Goal: Task Accomplishment & Management: Complete application form

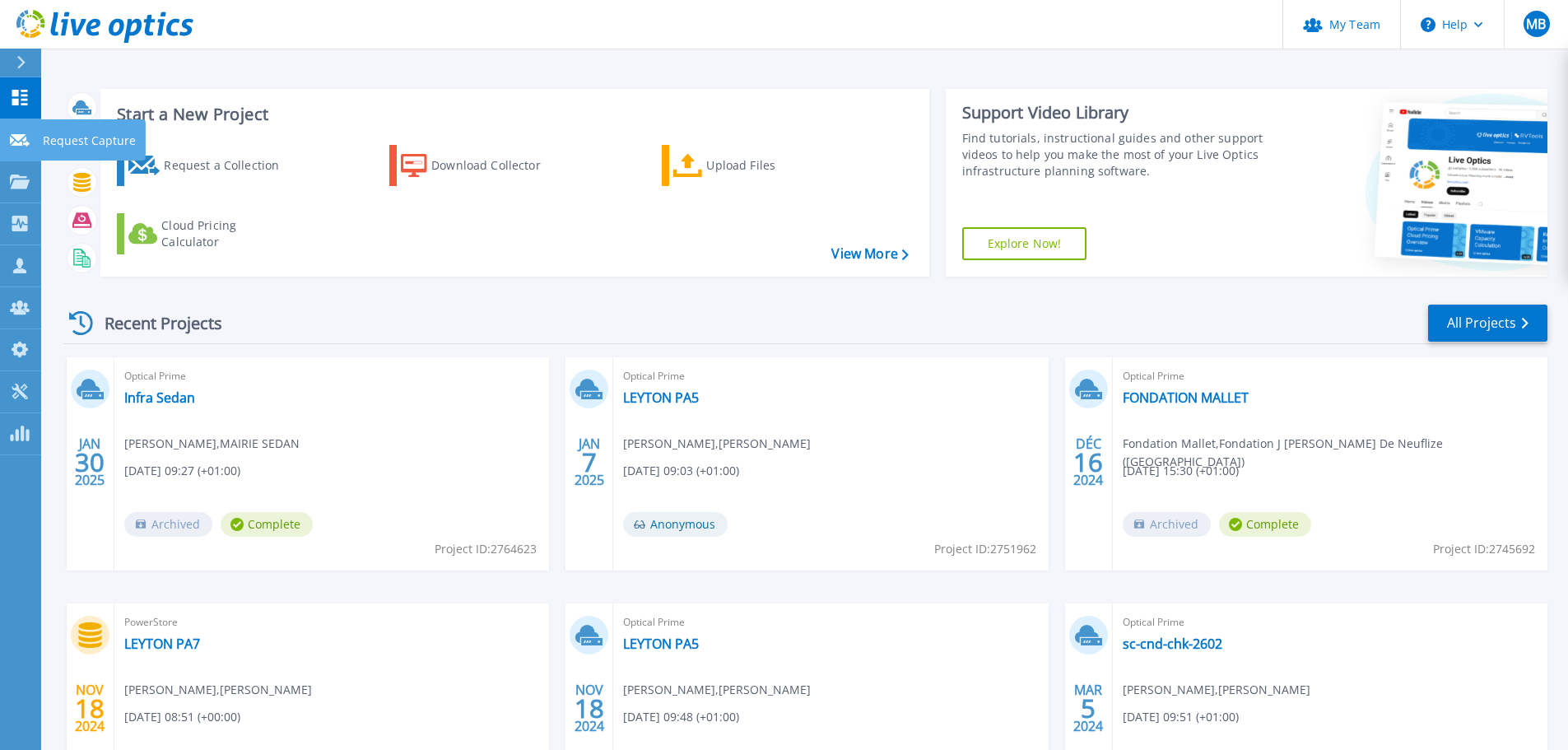
click at [15, 137] on icon at bounding box center [19, 141] width 19 height 12
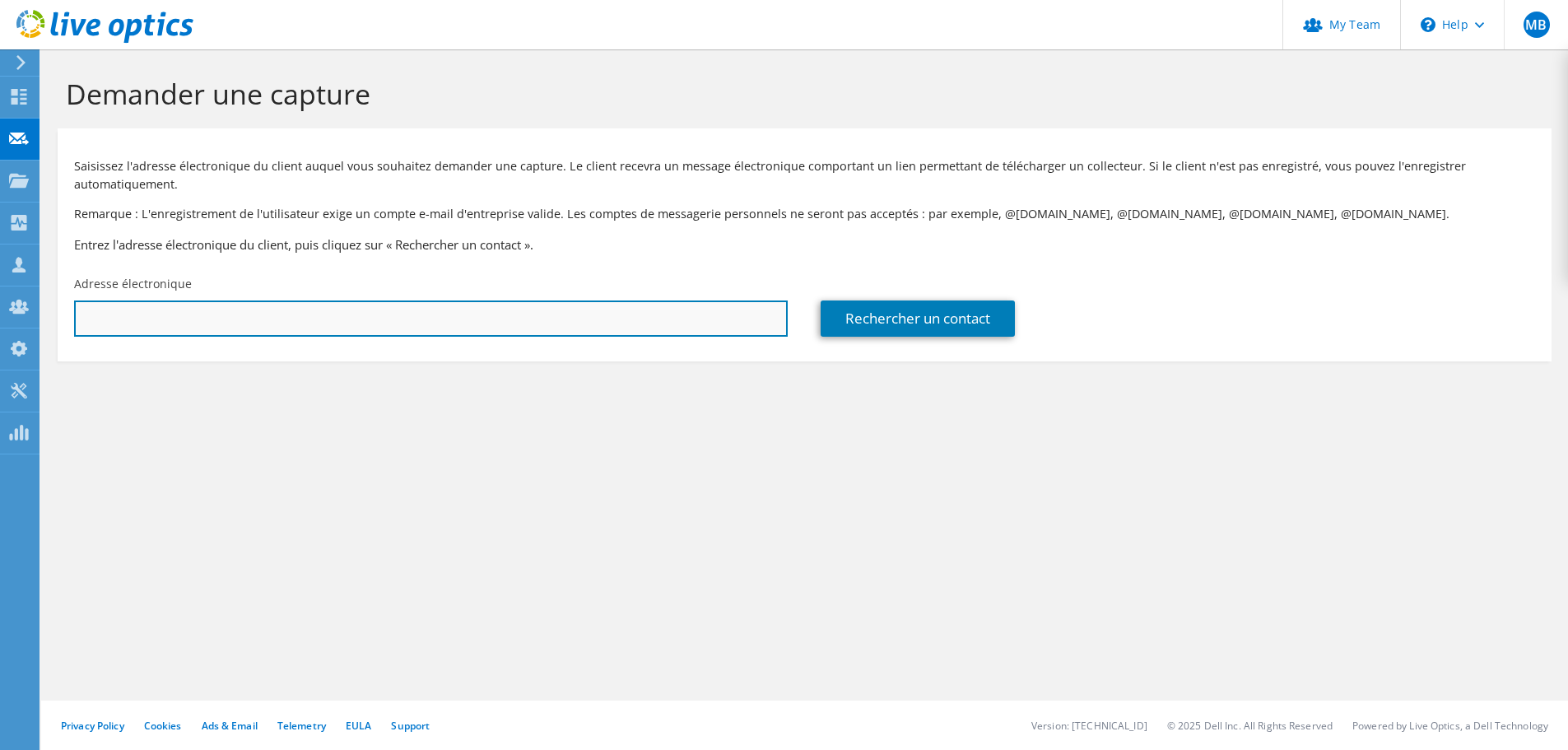
click at [409, 314] on input "text" at bounding box center [431, 318] width 714 height 36
paste input "aferreirareis@premiere-urgence.org"
type input "aferreirareis@premiere-urgence.org"
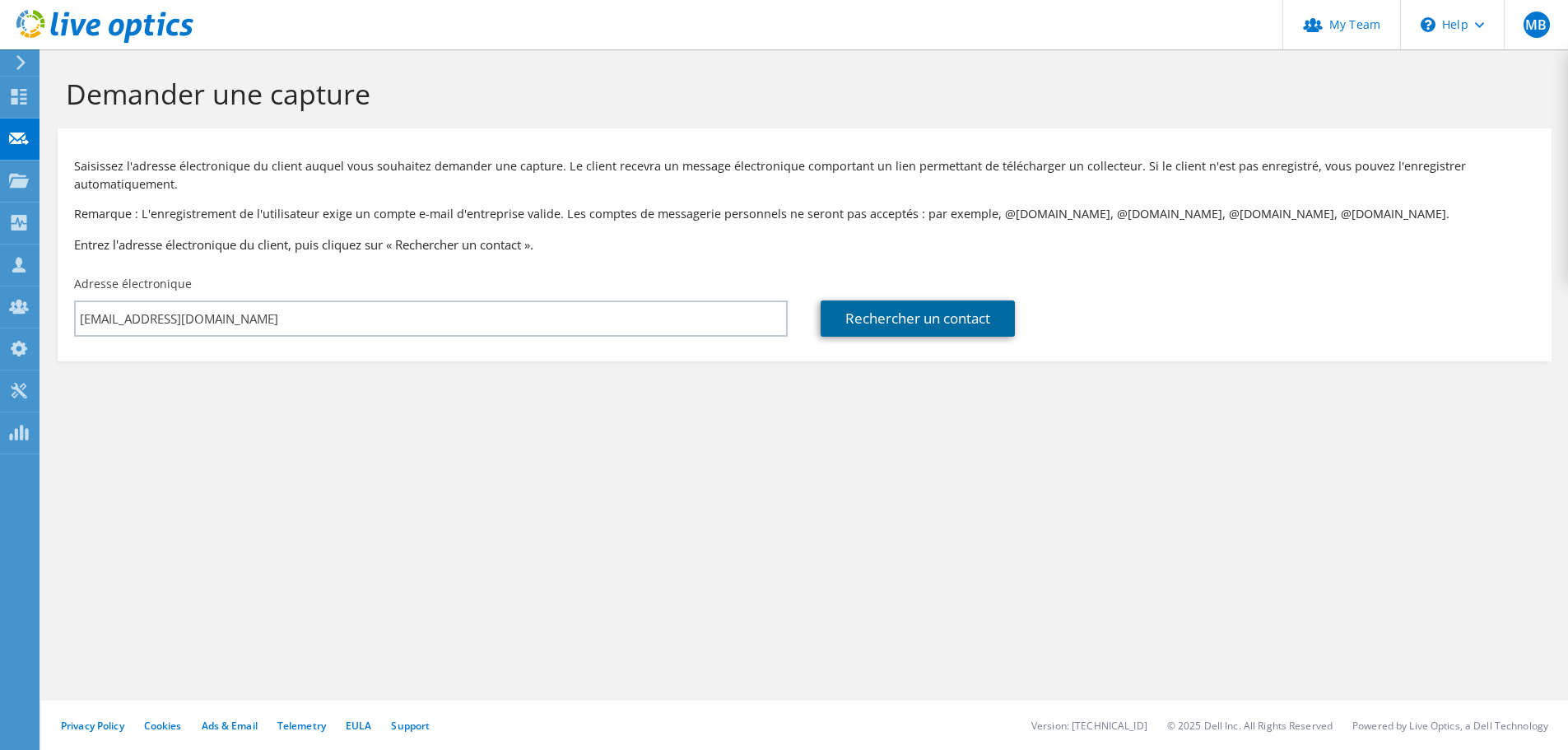
click at [876, 319] on link "Rechercher un contact" at bounding box center [919, 318] width 195 height 36
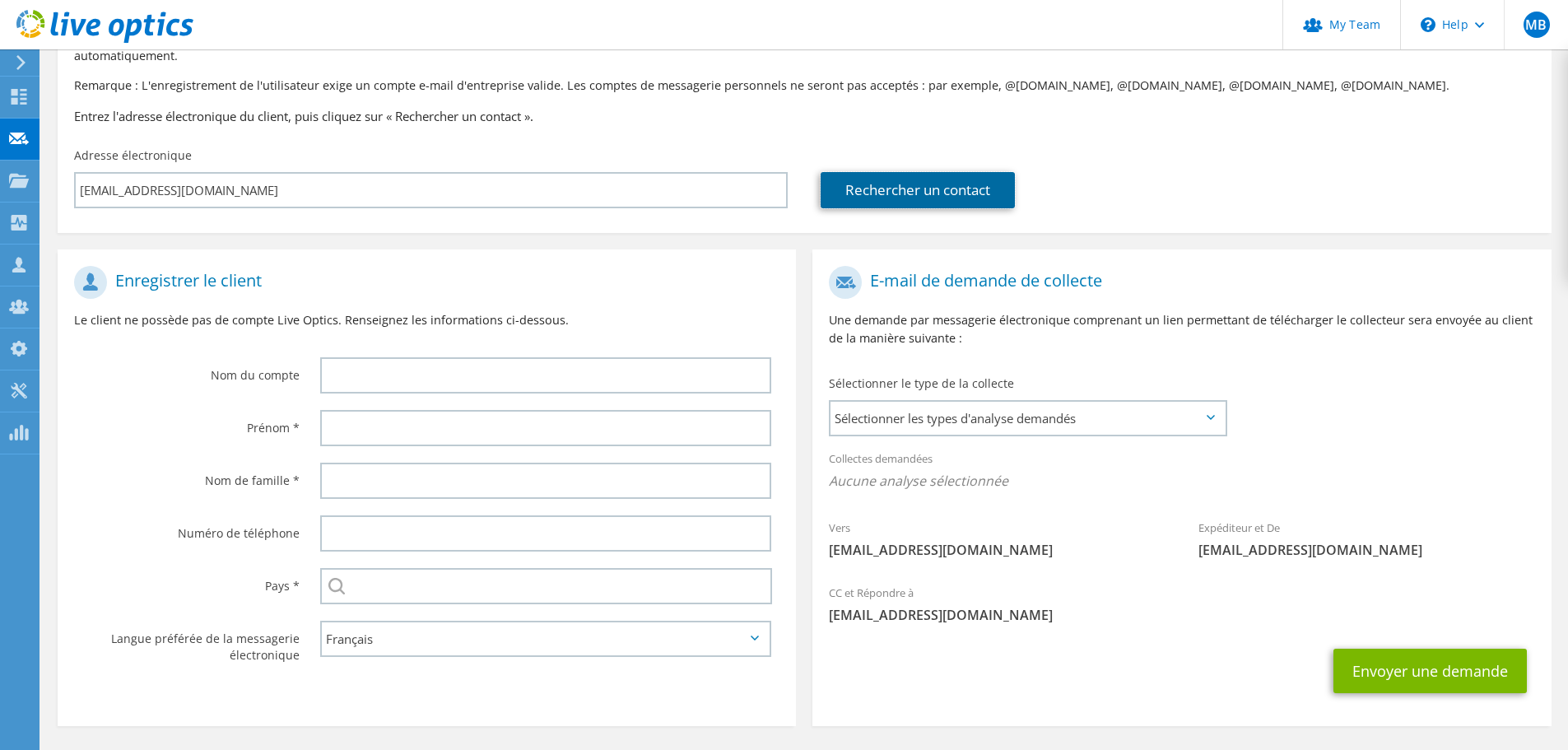
scroll to position [187, 0]
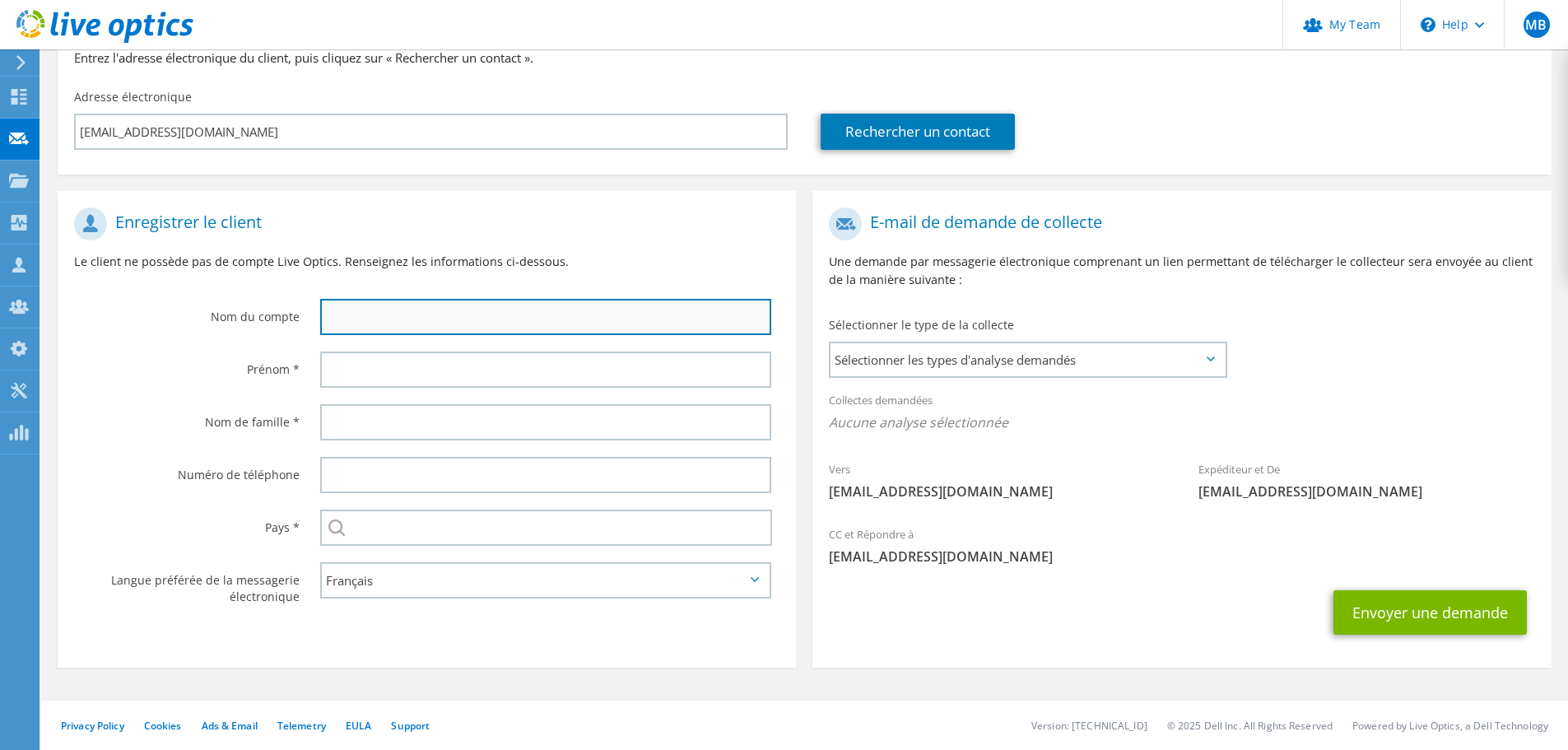
click at [526, 310] on input "text" at bounding box center [546, 317] width 451 height 36
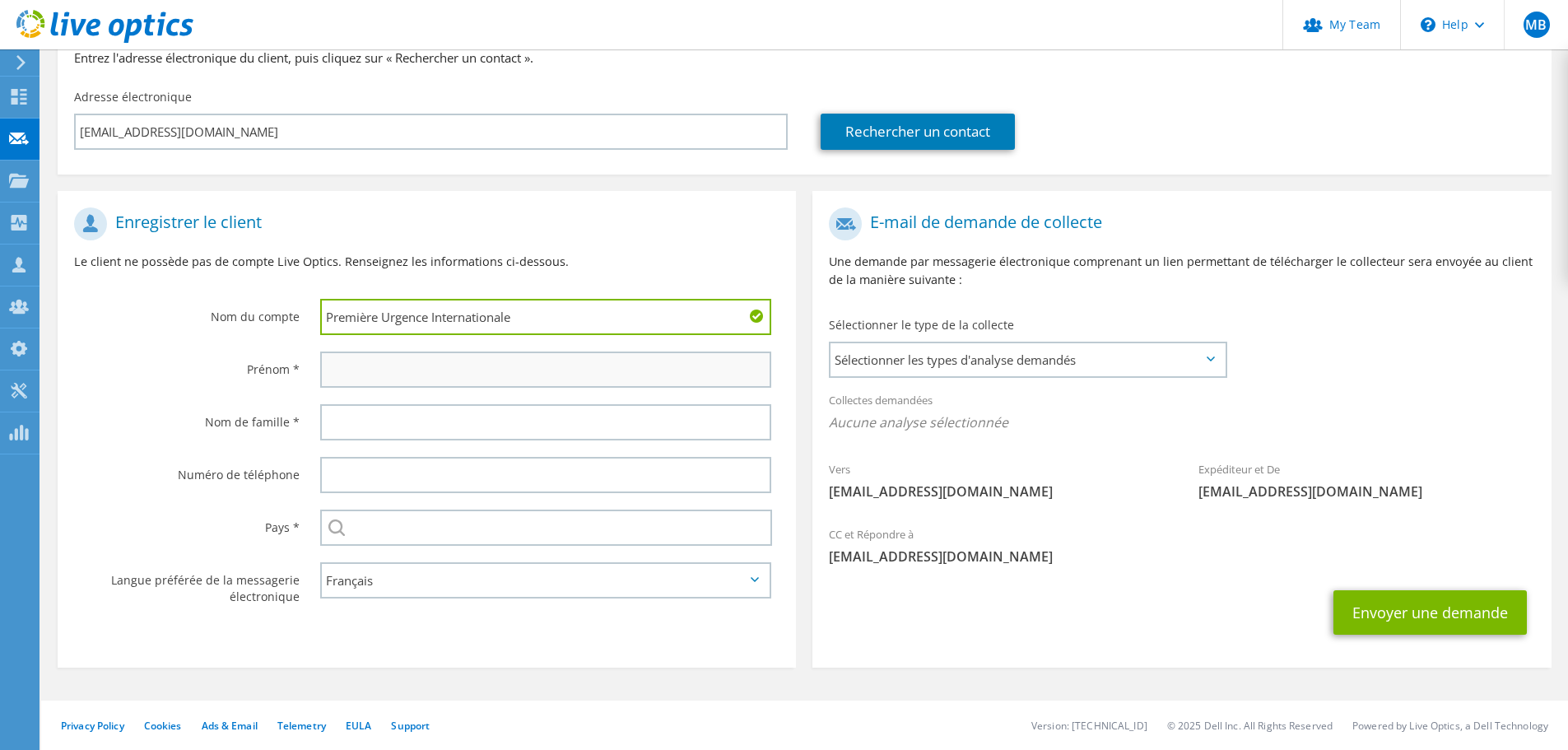
type input "Première Urgence Internationale"
click at [502, 371] on input "text" at bounding box center [546, 369] width 451 height 36
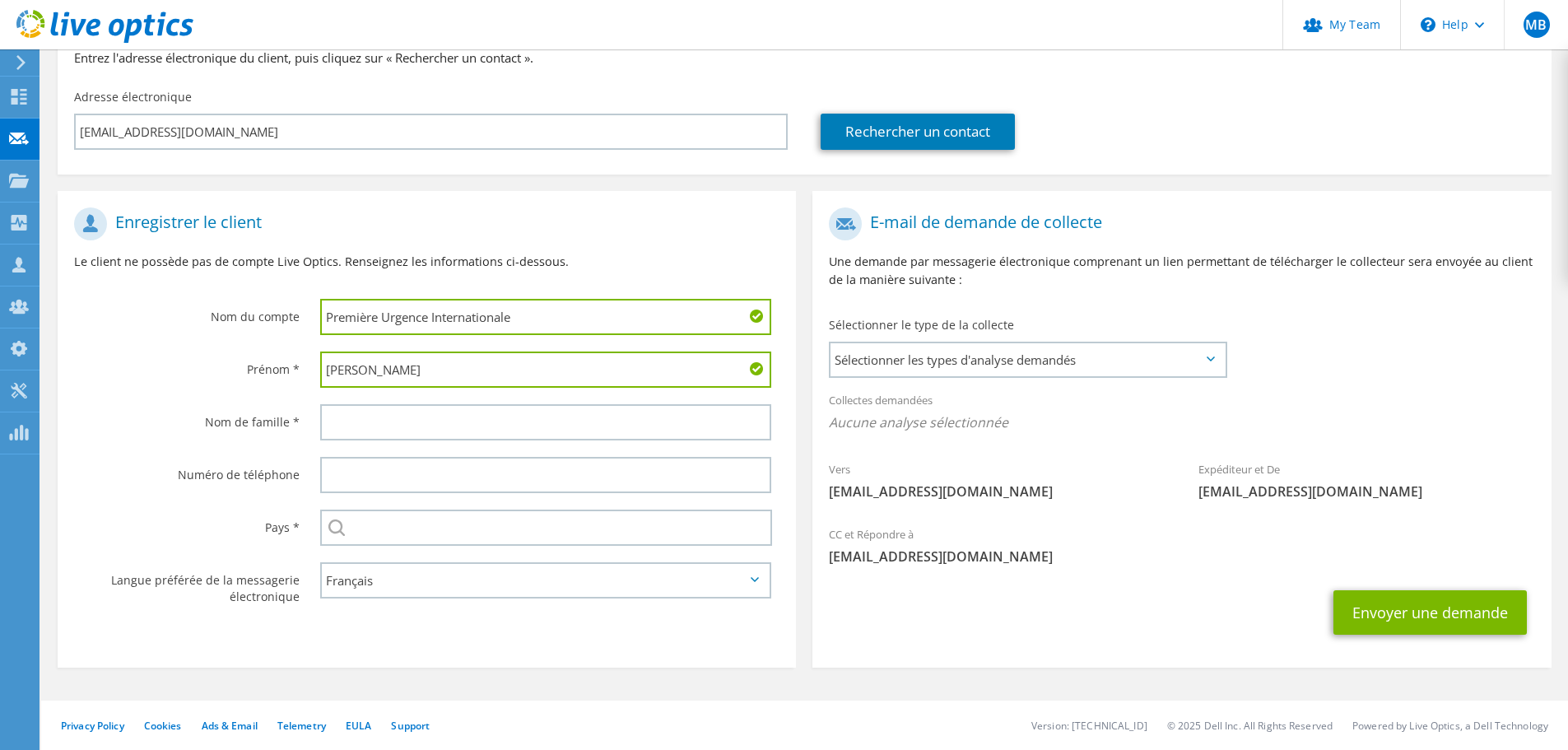
type input "Angélica"
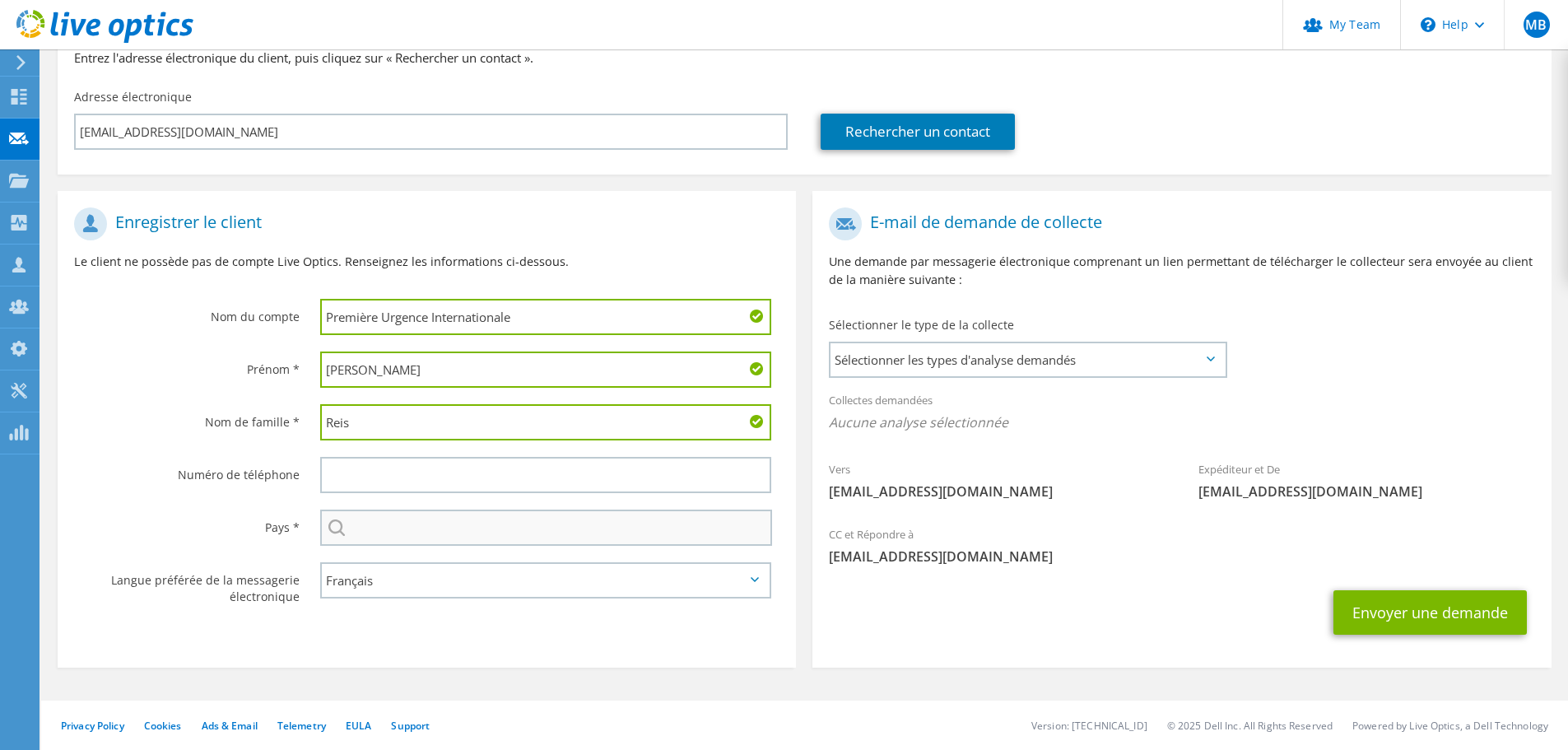
type input "Reis"
click at [482, 528] on input "text" at bounding box center [546, 527] width 452 height 36
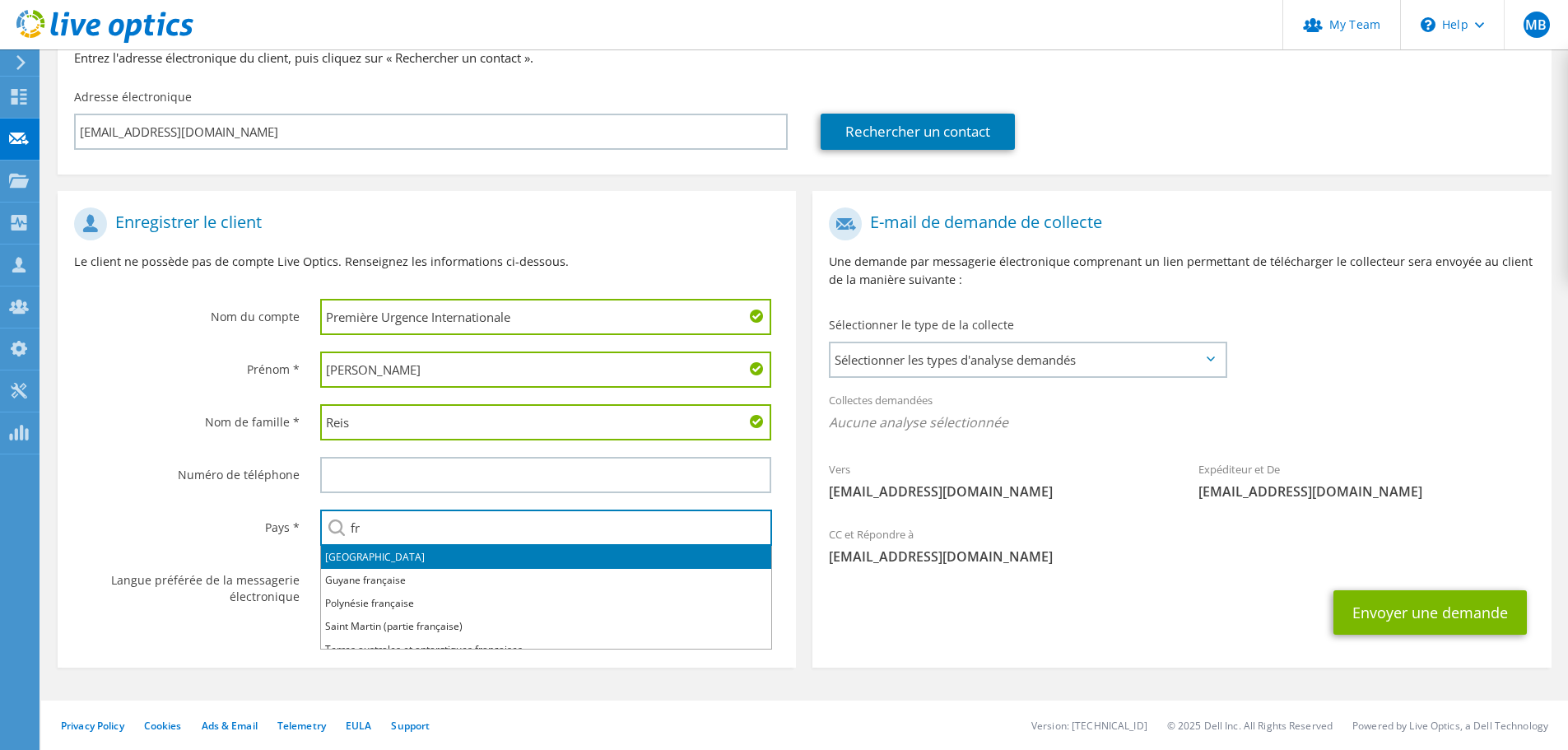
click at [440, 555] on li "France" at bounding box center [546, 557] width 450 height 23
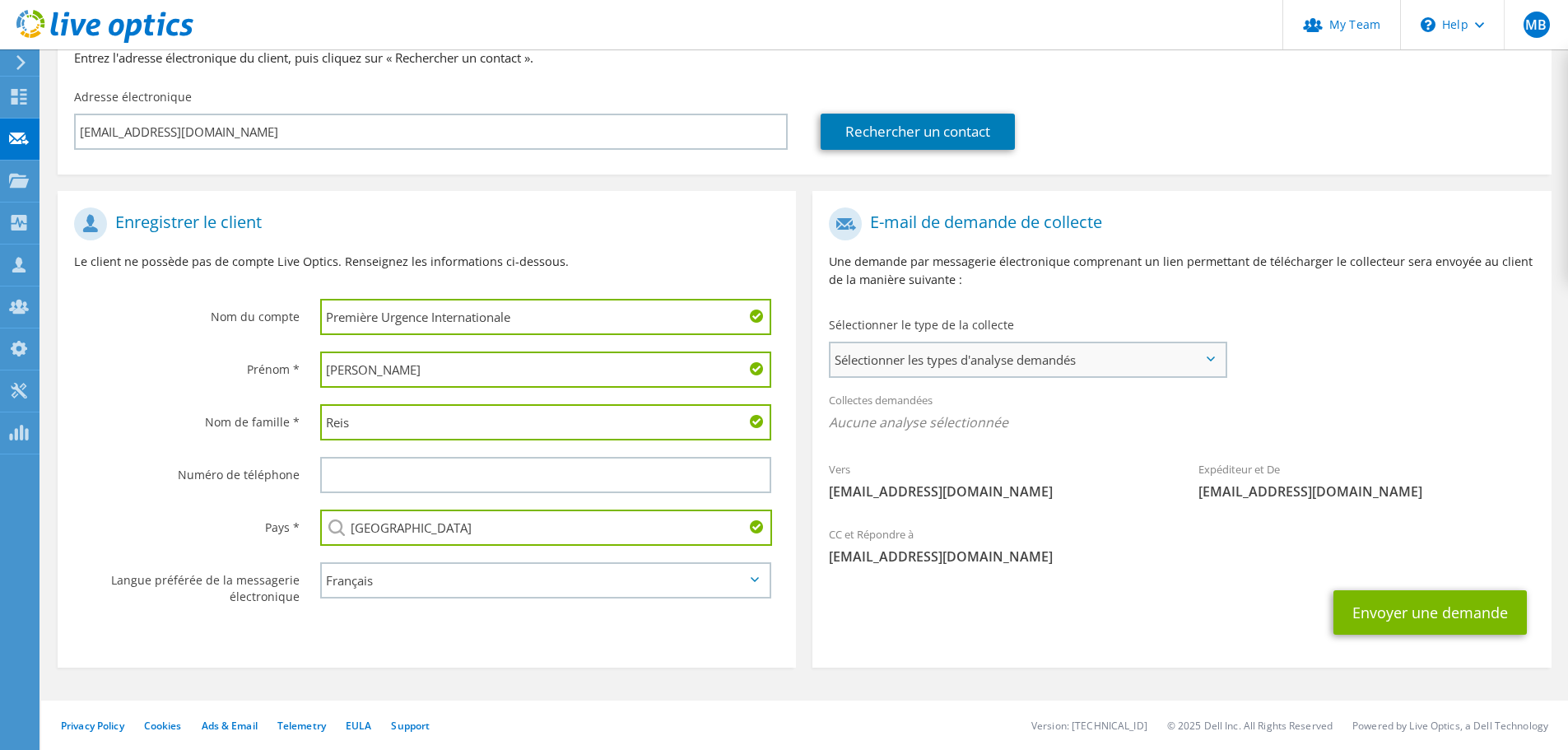
type input "France"
click at [1087, 361] on span "Sélectionner les types d'analyse demandés" at bounding box center [1028, 359] width 395 height 33
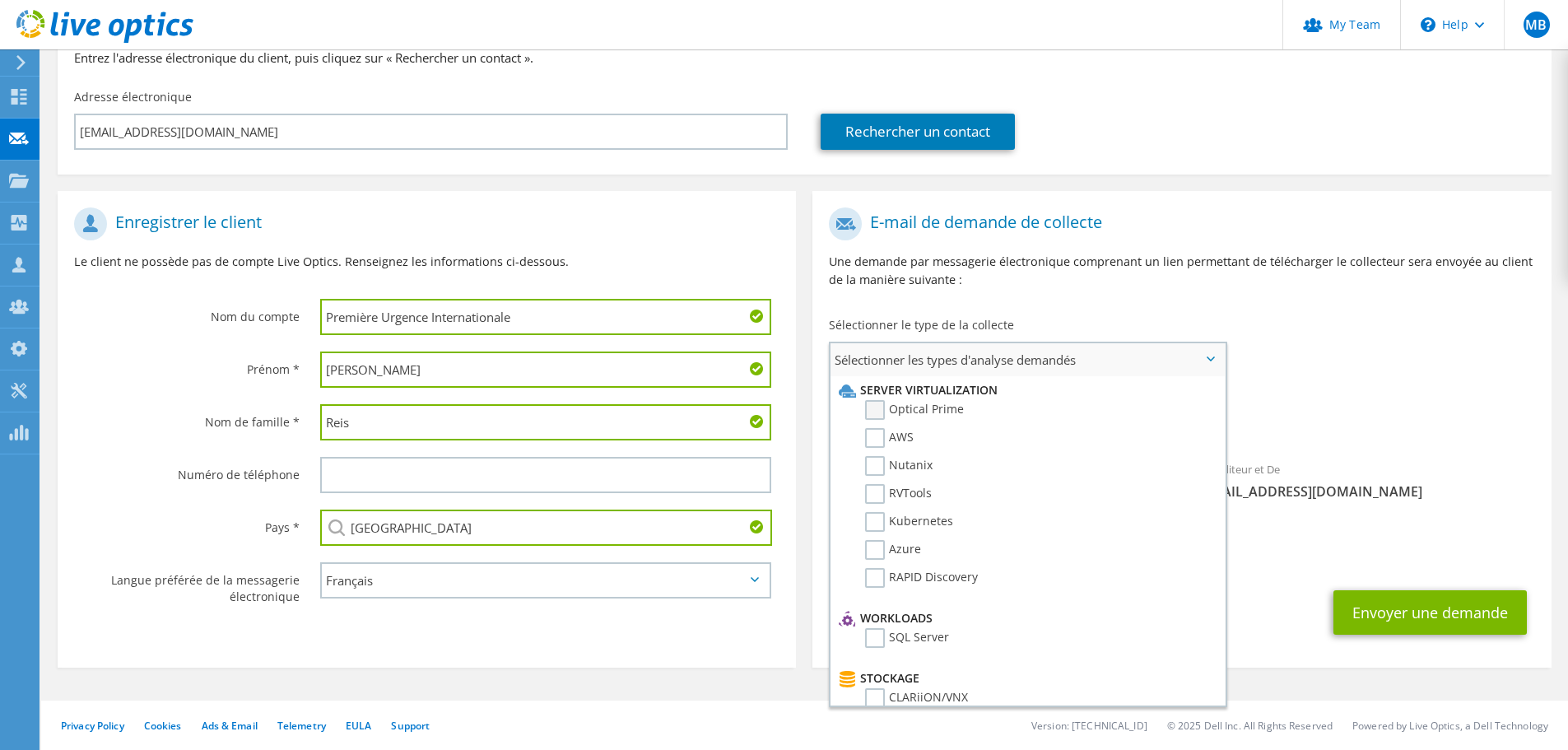
click at [877, 408] on label "Optical Prime" at bounding box center [915, 409] width 99 height 19
click at [0, 0] on input "Optical Prime" at bounding box center [0, 0] width 0 height 0
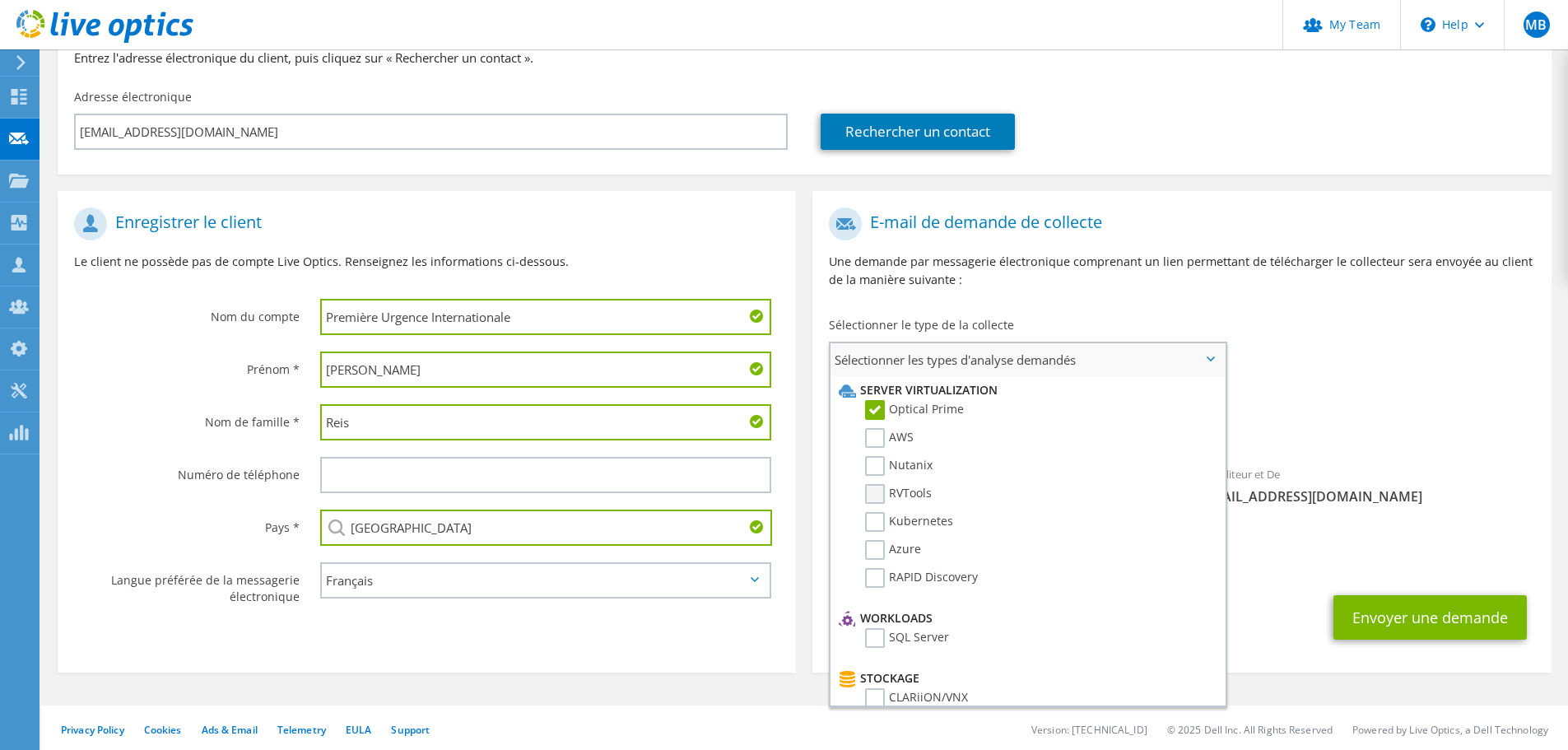
click at [880, 488] on label "RVTools" at bounding box center [898, 494] width 66 height 19
click at [0, 0] on input "RVTools" at bounding box center [0, 0] width 0 height 0
click at [1330, 338] on div "Vers aferreirareis@premiere-urgence.org Expéditeur et De liveoptics@liveoptics.…" at bounding box center [1181, 360] width 739 height 323
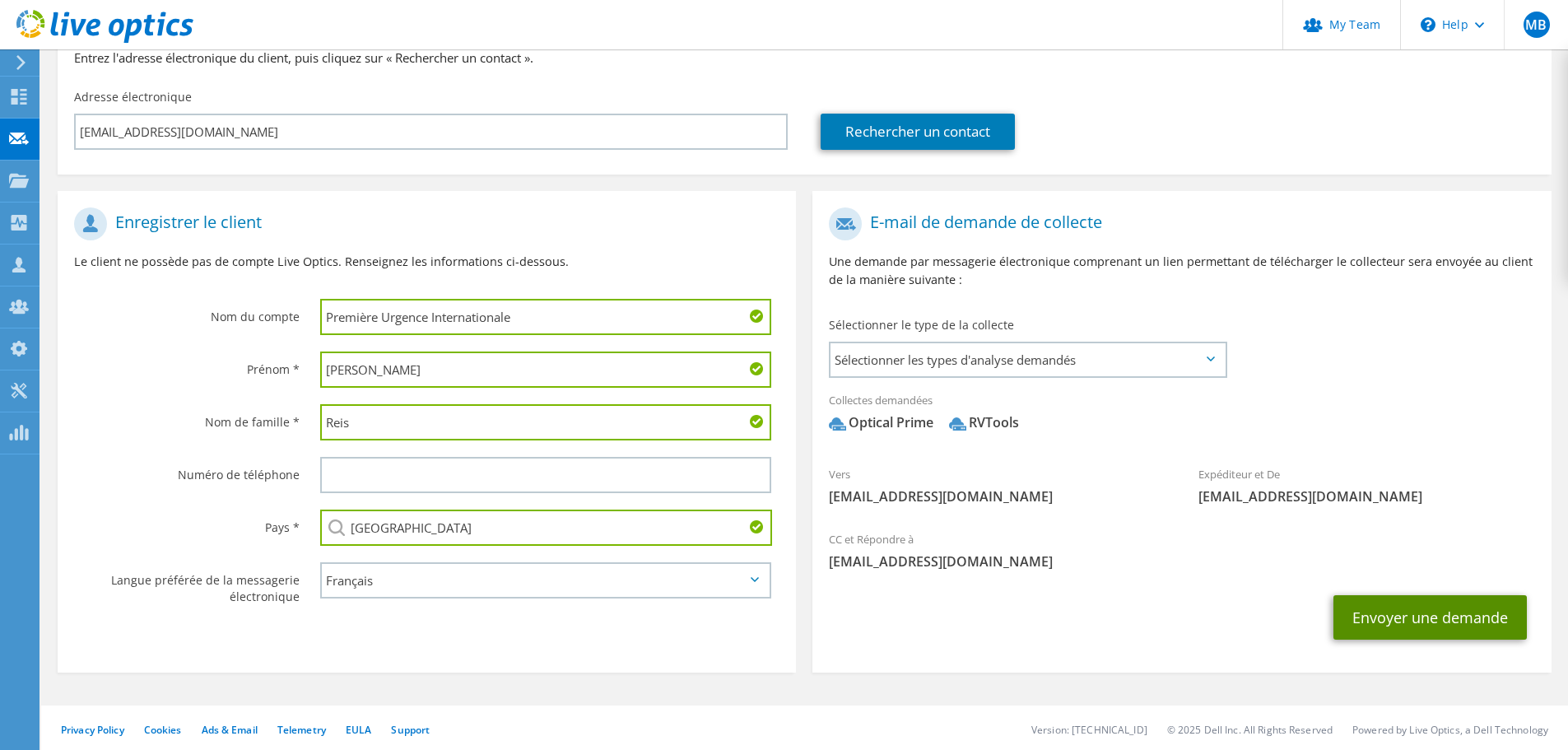
click at [1433, 612] on button "Envoyer une demande" at bounding box center [1430, 617] width 194 height 44
